Goal: Find specific page/section: Find specific page/section

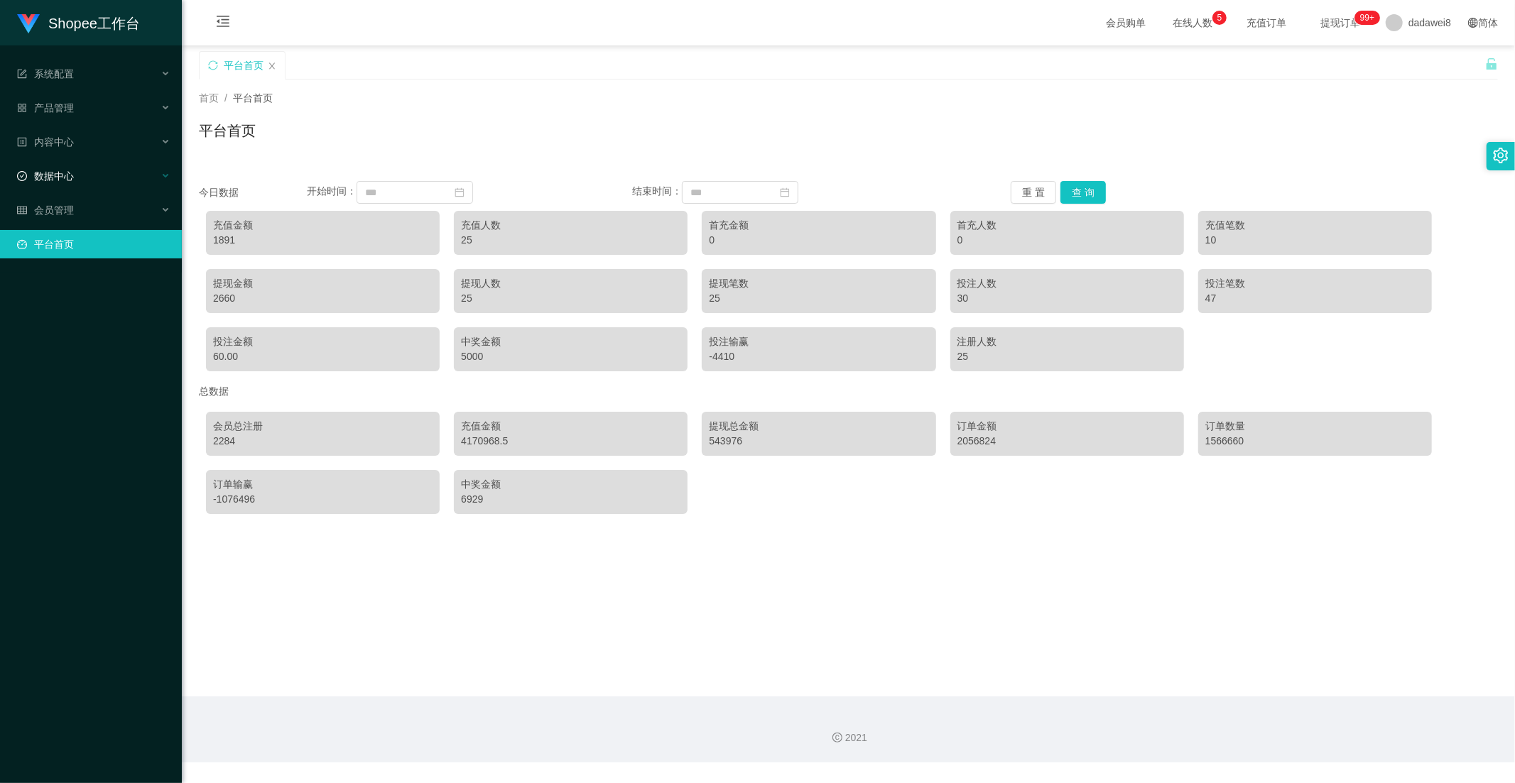
click at [70, 180] on span "数据中心" at bounding box center [45, 175] width 57 height 11
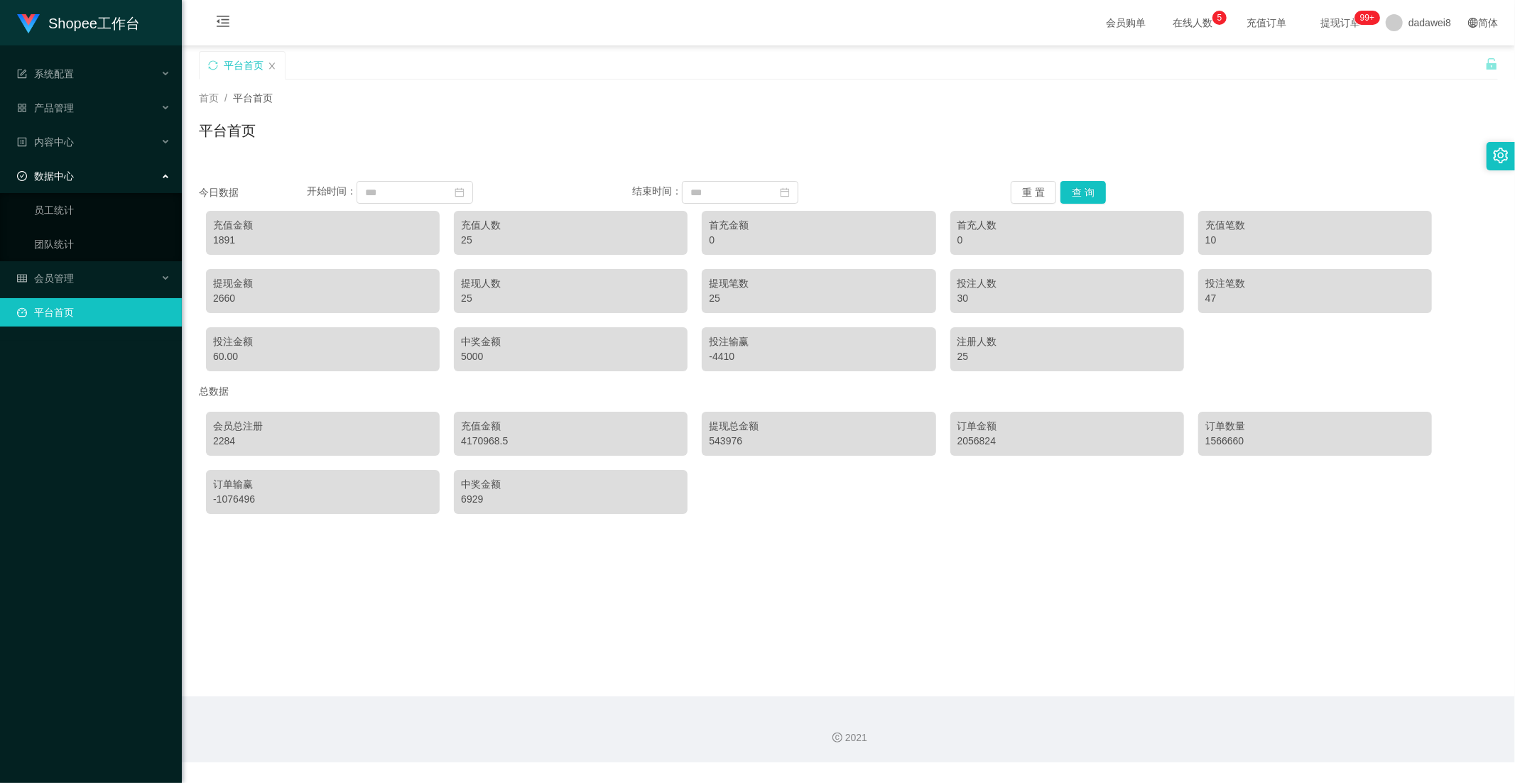
click at [70, 179] on span "数据中心" at bounding box center [45, 175] width 57 height 11
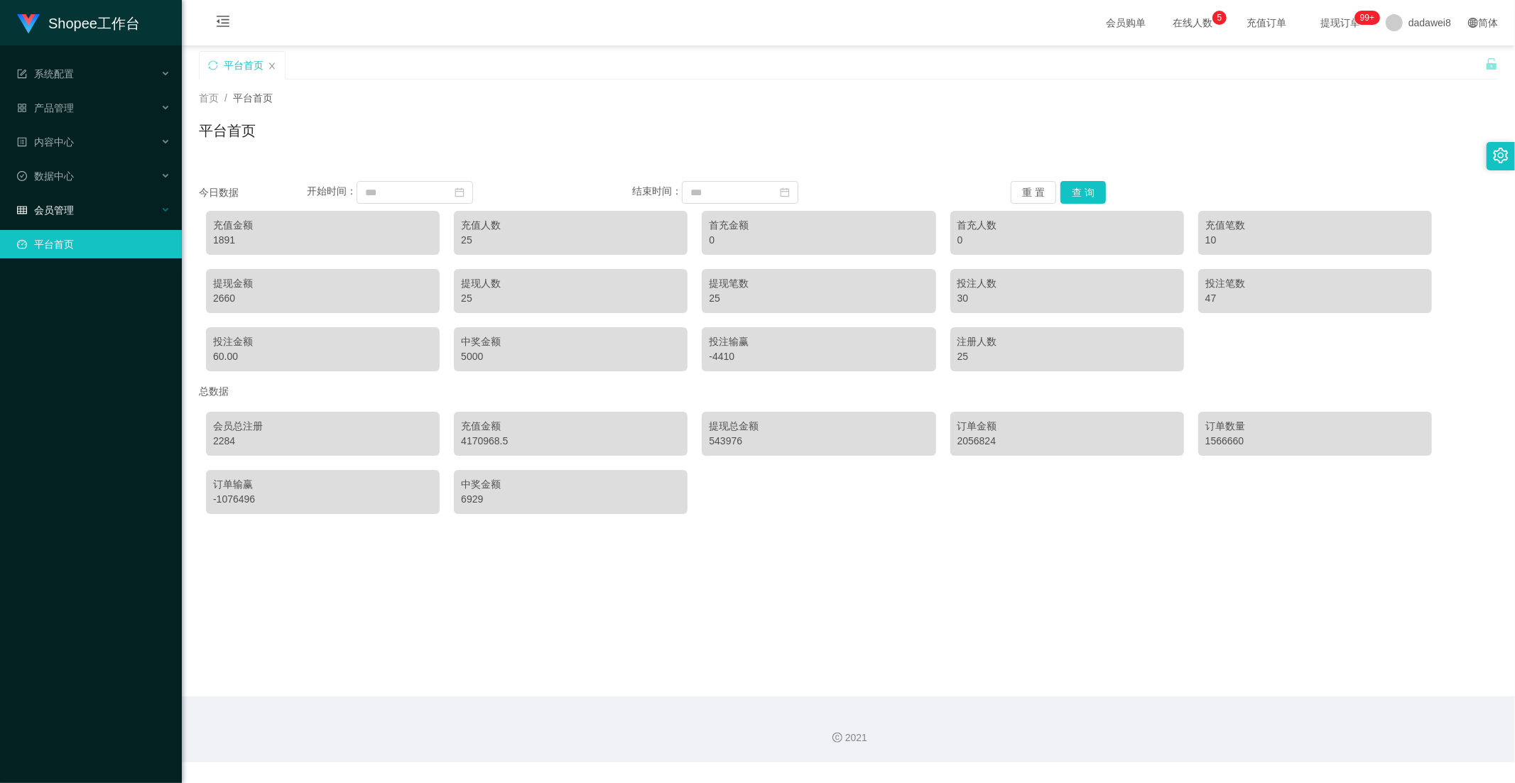
click at [70, 196] on div "会员管理" at bounding box center [91, 210] width 182 height 28
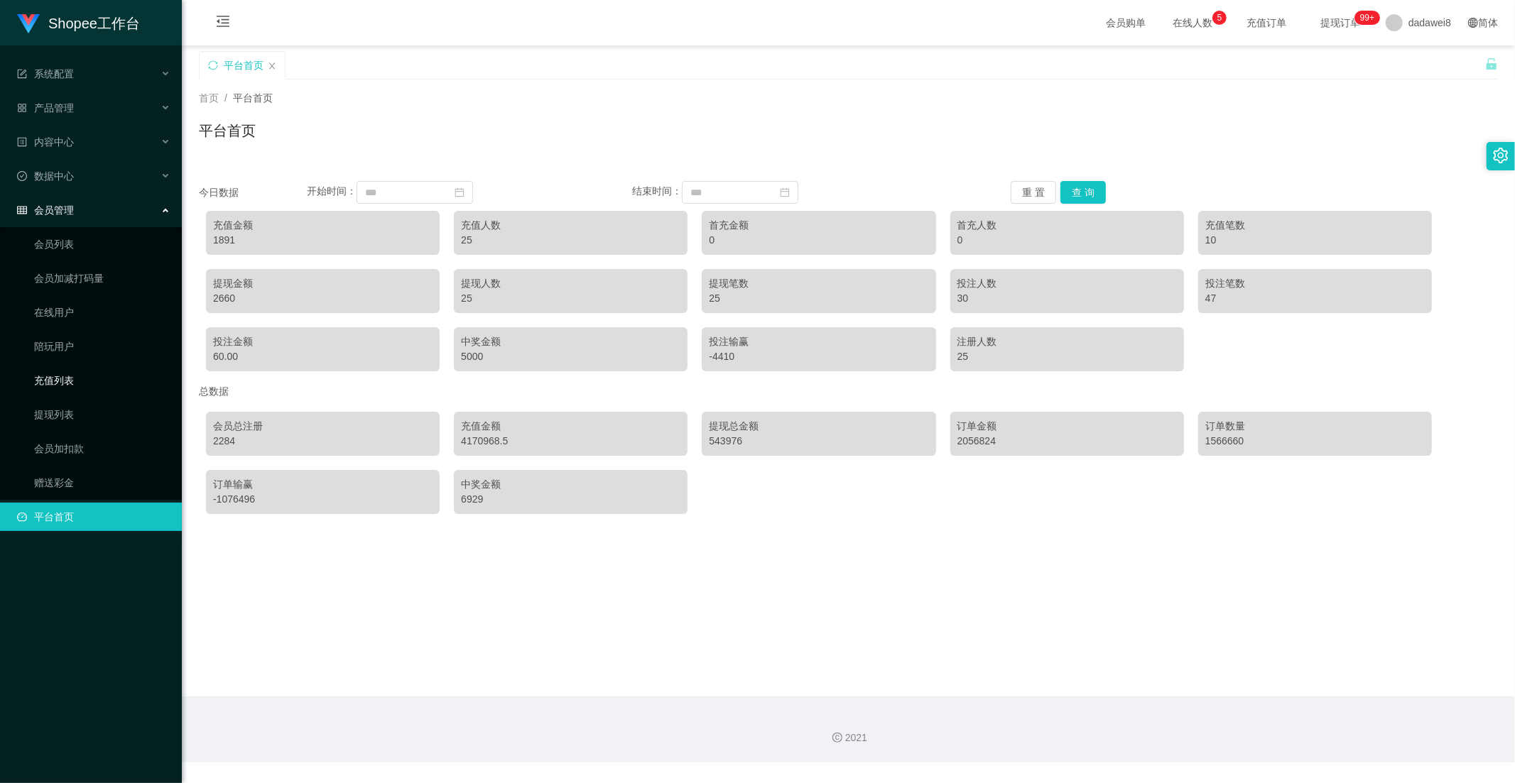
click at [51, 370] on link "充值列表" at bounding box center [102, 381] width 136 height 28
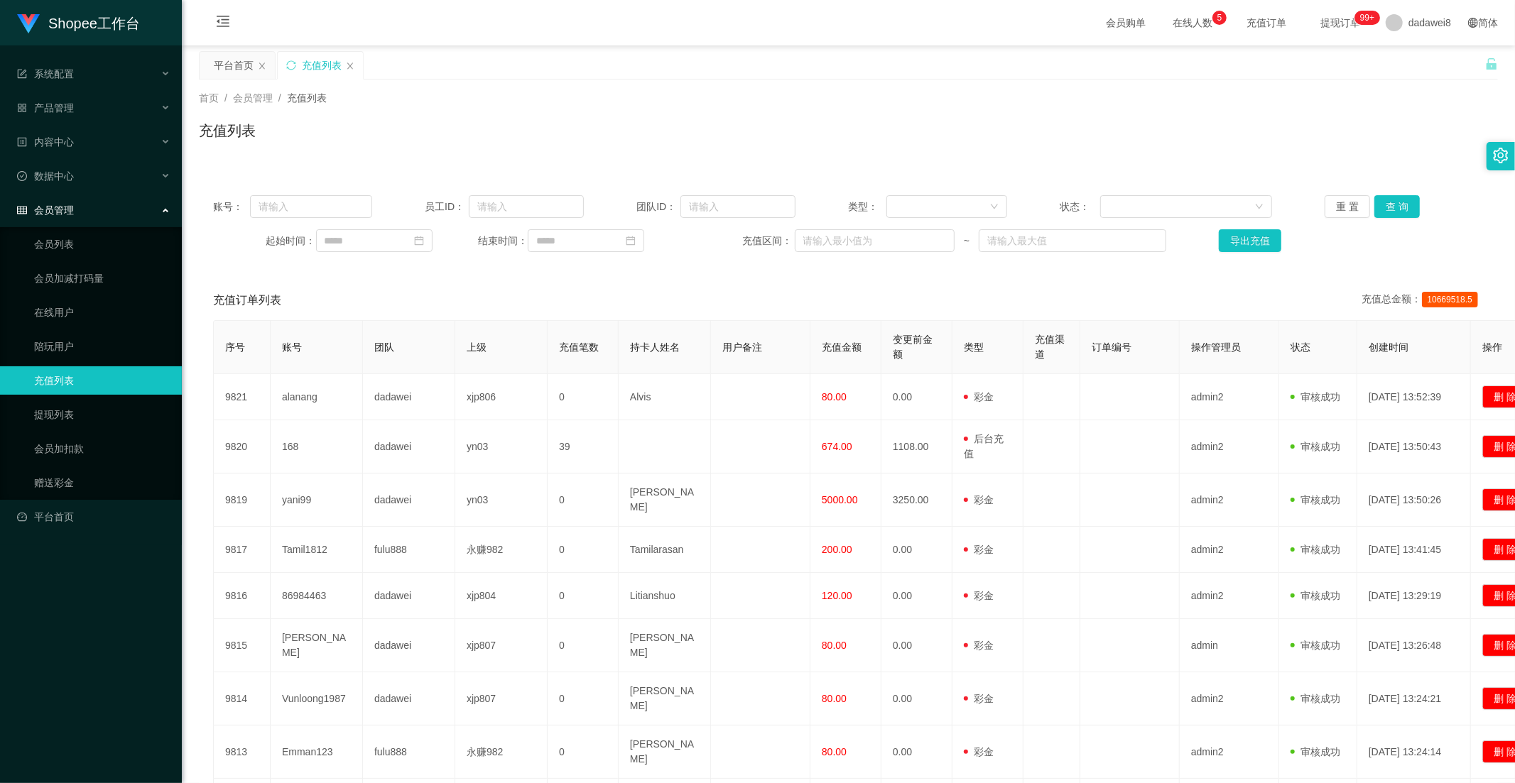
click at [55, 211] on span "会员管理" at bounding box center [45, 210] width 57 height 11
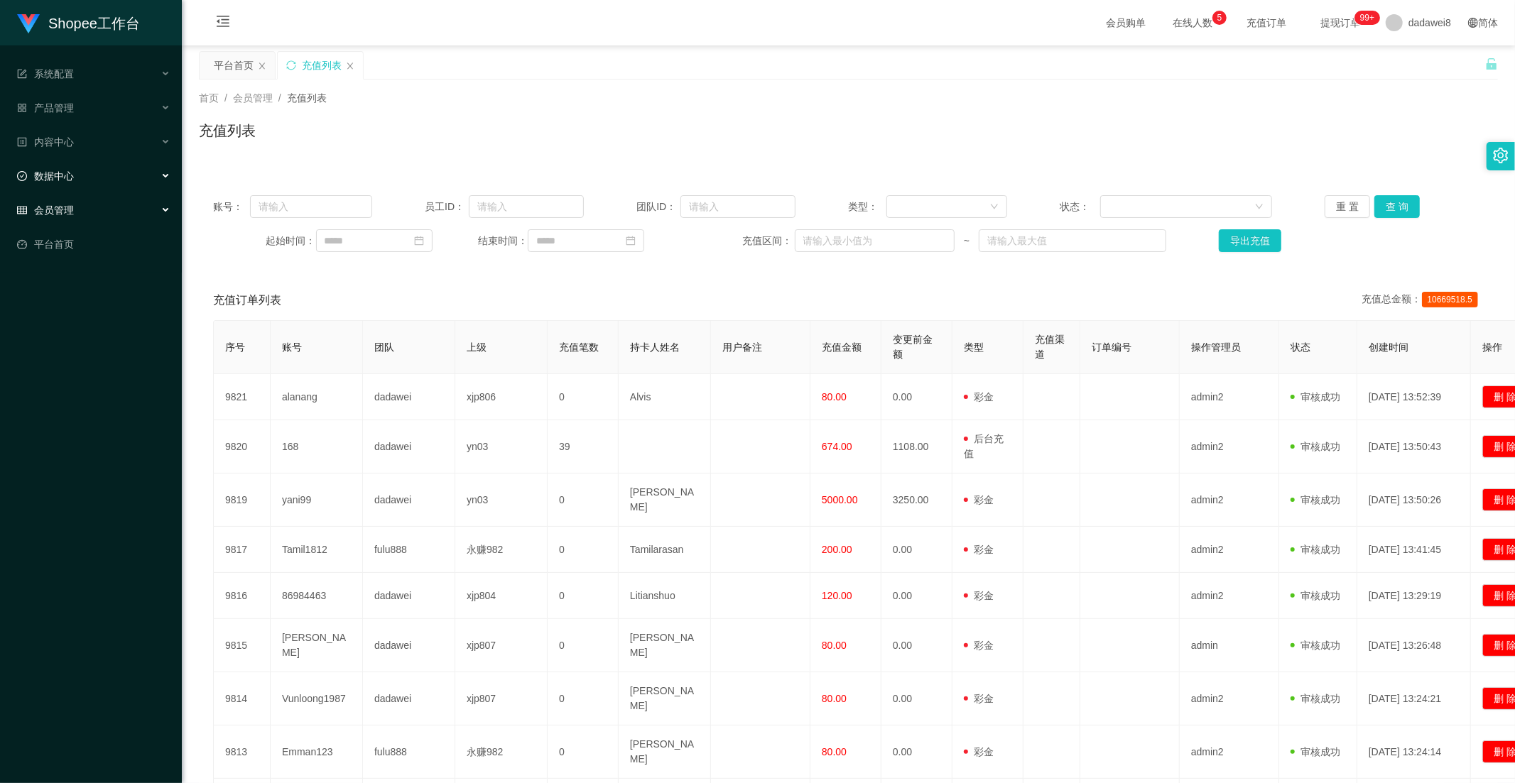
click at [76, 182] on div "数据中心" at bounding box center [91, 176] width 182 height 28
click at [84, 217] on link "员工统计" at bounding box center [102, 210] width 136 height 28
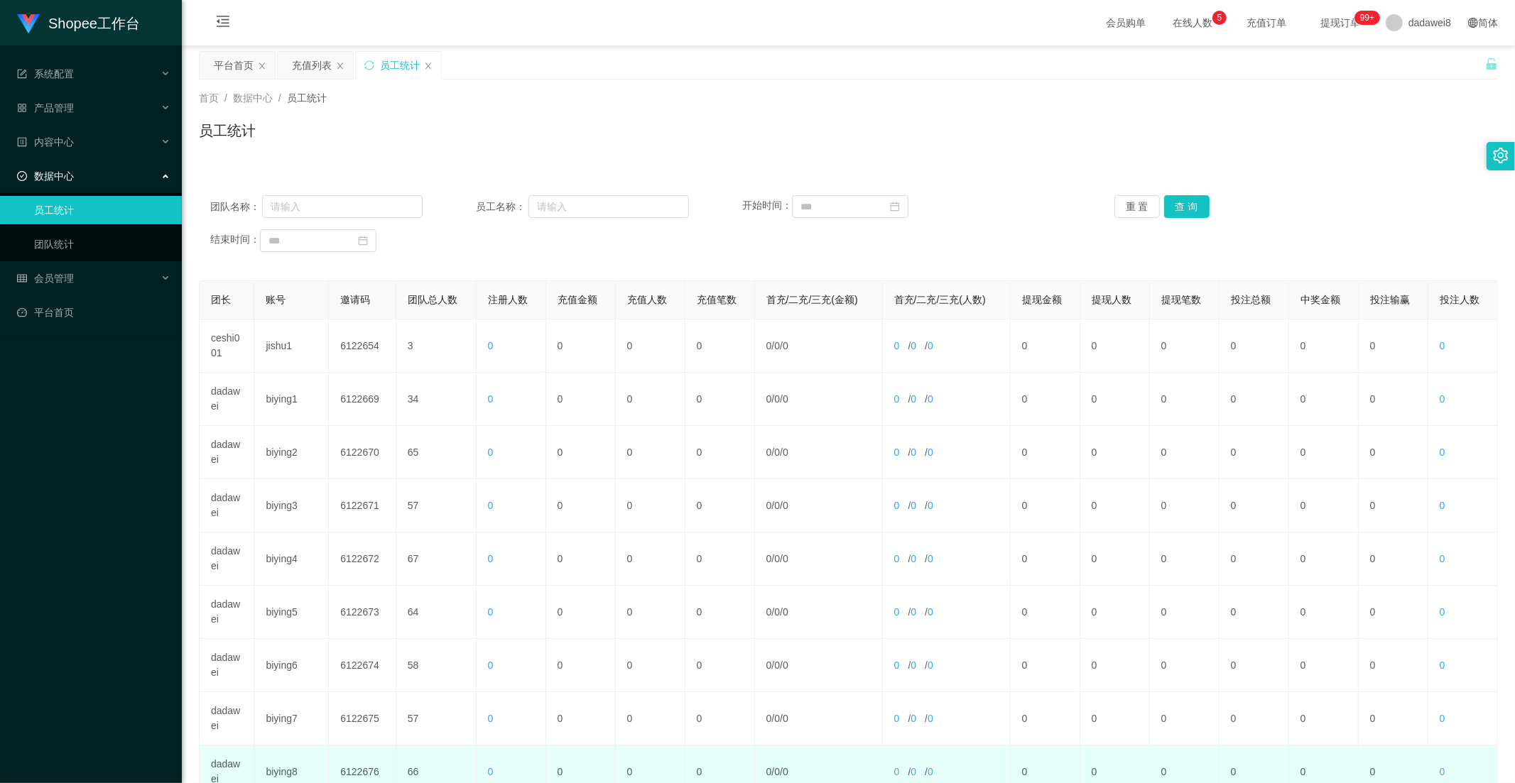
scroll to position [199, 0]
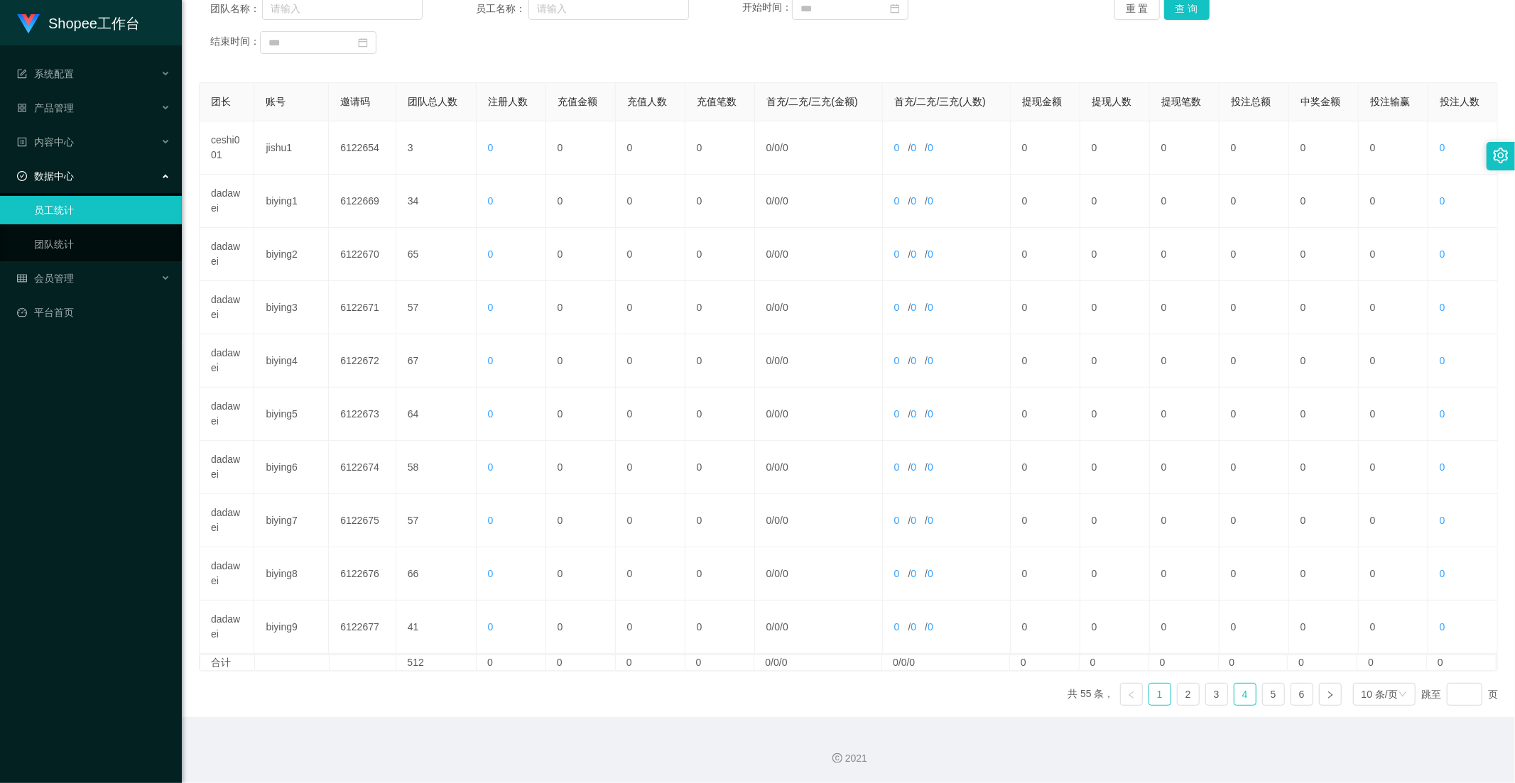
click at [1234, 692] on link "4" at bounding box center [1244, 694] width 21 height 21
click at [1269, 693] on link "5" at bounding box center [1273, 694] width 21 height 21
click at [1293, 694] on link "6" at bounding box center [1301, 694] width 21 height 21
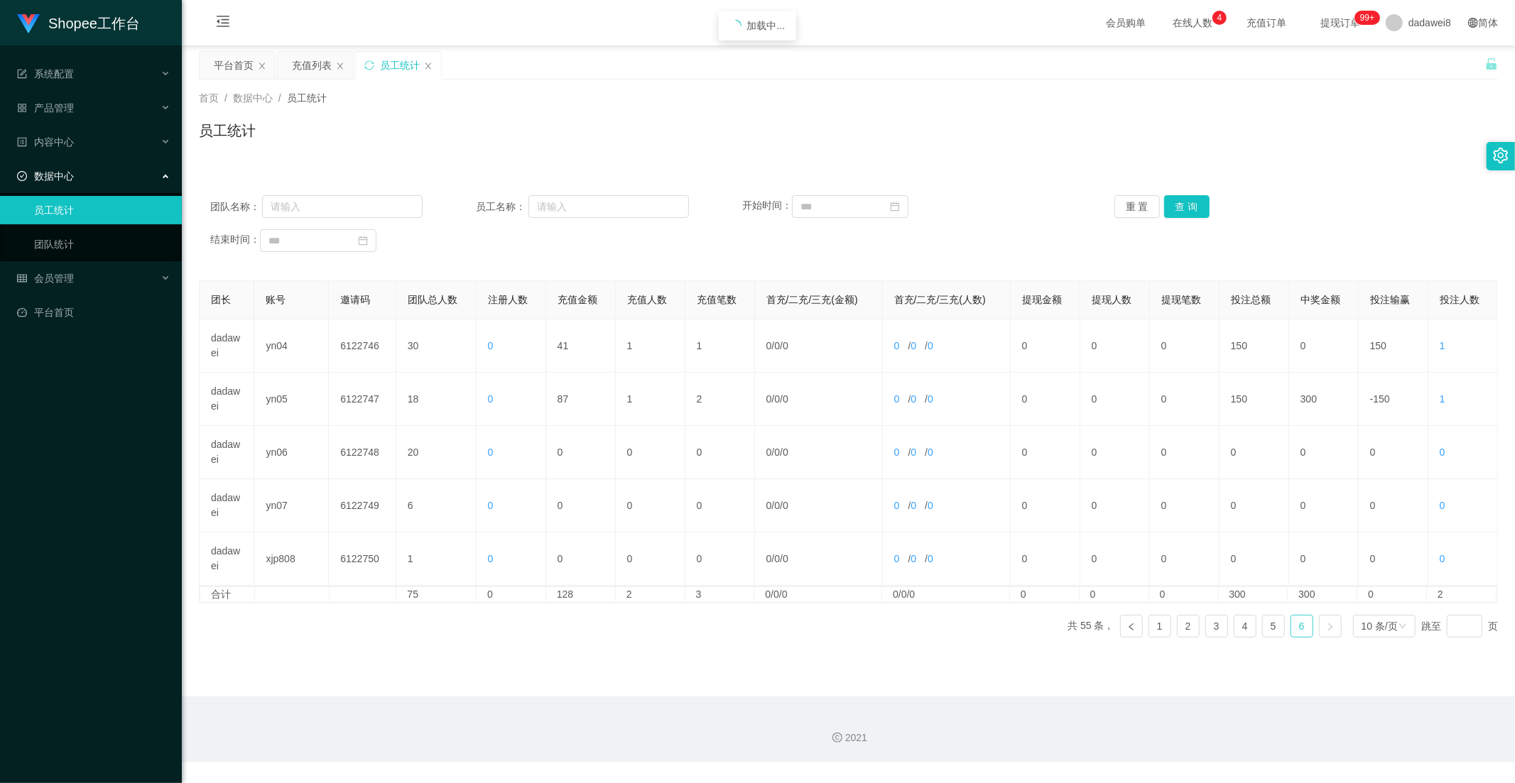
scroll to position [0, 0]
